Goal: Find specific page/section: Find specific page/section

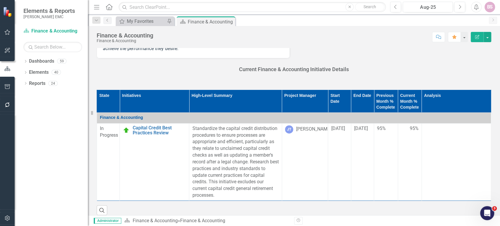
scroll to position [163, 0]
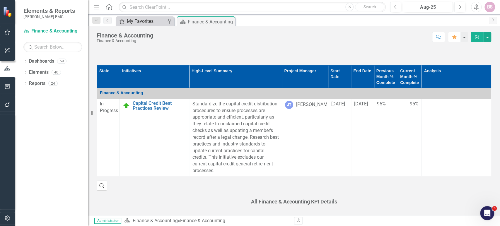
drag, startPoint x: 110, startPoint y: 6, endPoint x: 161, endPoint y: 18, distance: 52.3
click at [110, 6] on icon "Home" at bounding box center [109, 7] width 8 height 6
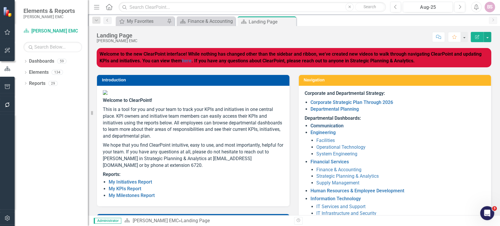
click at [331, 124] on link "Communication" at bounding box center [327, 126] width 33 height 6
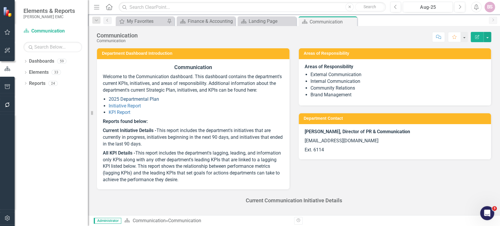
click at [137, 102] on link "2025 Departmental Plan" at bounding box center [134, 99] width 50 height 6
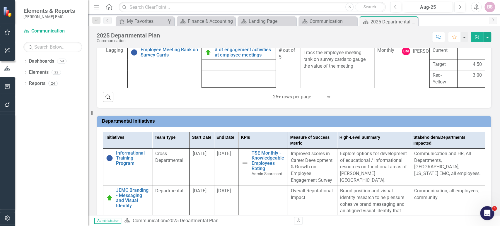
scroll to position [464, 0]
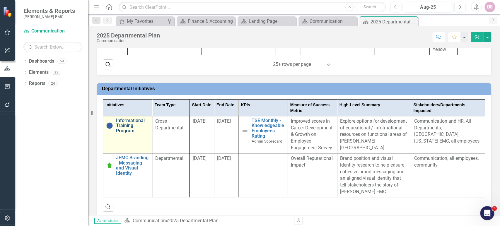
click at [138, 127] on link "Informational Training Program" at bounding box center [132, 126] width 33 height 16
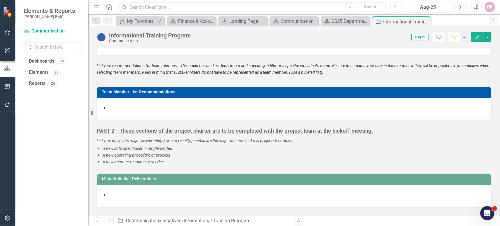
scroll to position [291, 0]
